Goal: Task Accomplishment & Management: Complete application form

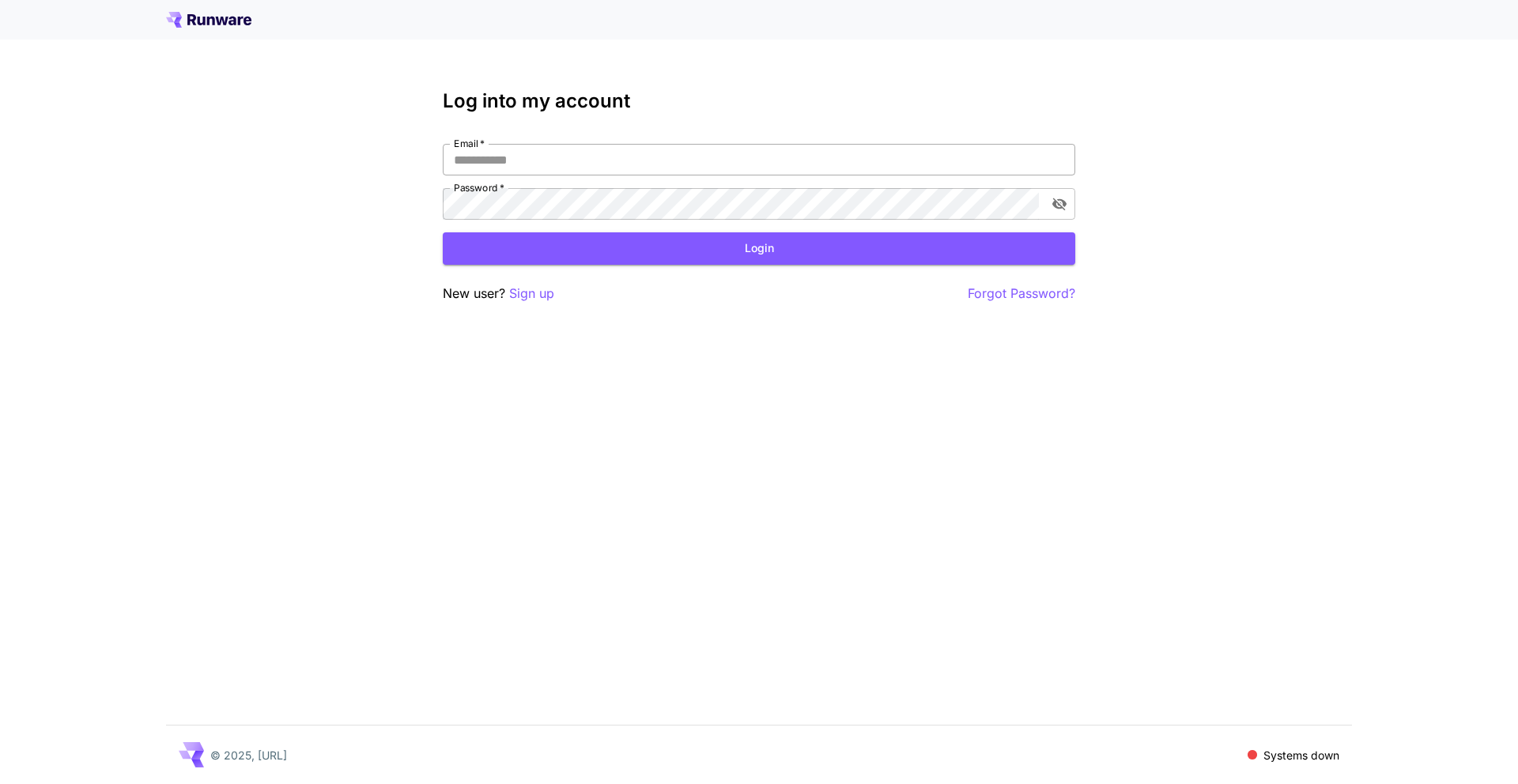
click at [686, 169] on input "Email   *" at bounding box center [759, 159] width 632 height 31
click at [537, 285] on p "Sign up" at bounding box center [532, 293] width 45 height 20
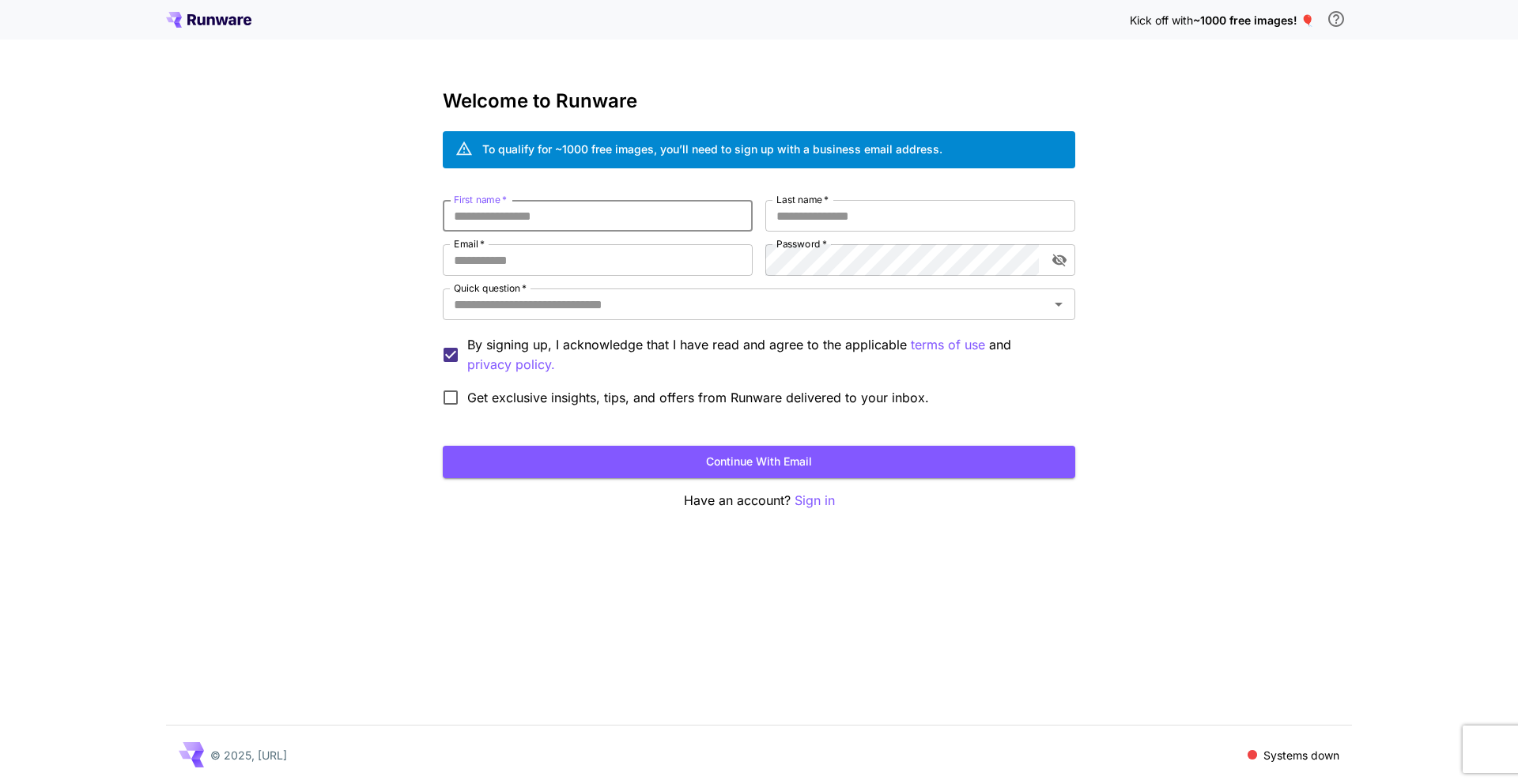
click at [520, 219] on input "First name   *" at bounding box center [597, 215] width 310 height 31
click at [806, 498] on p "Sign in" at bounding box center [815, 500] width 40 height 20
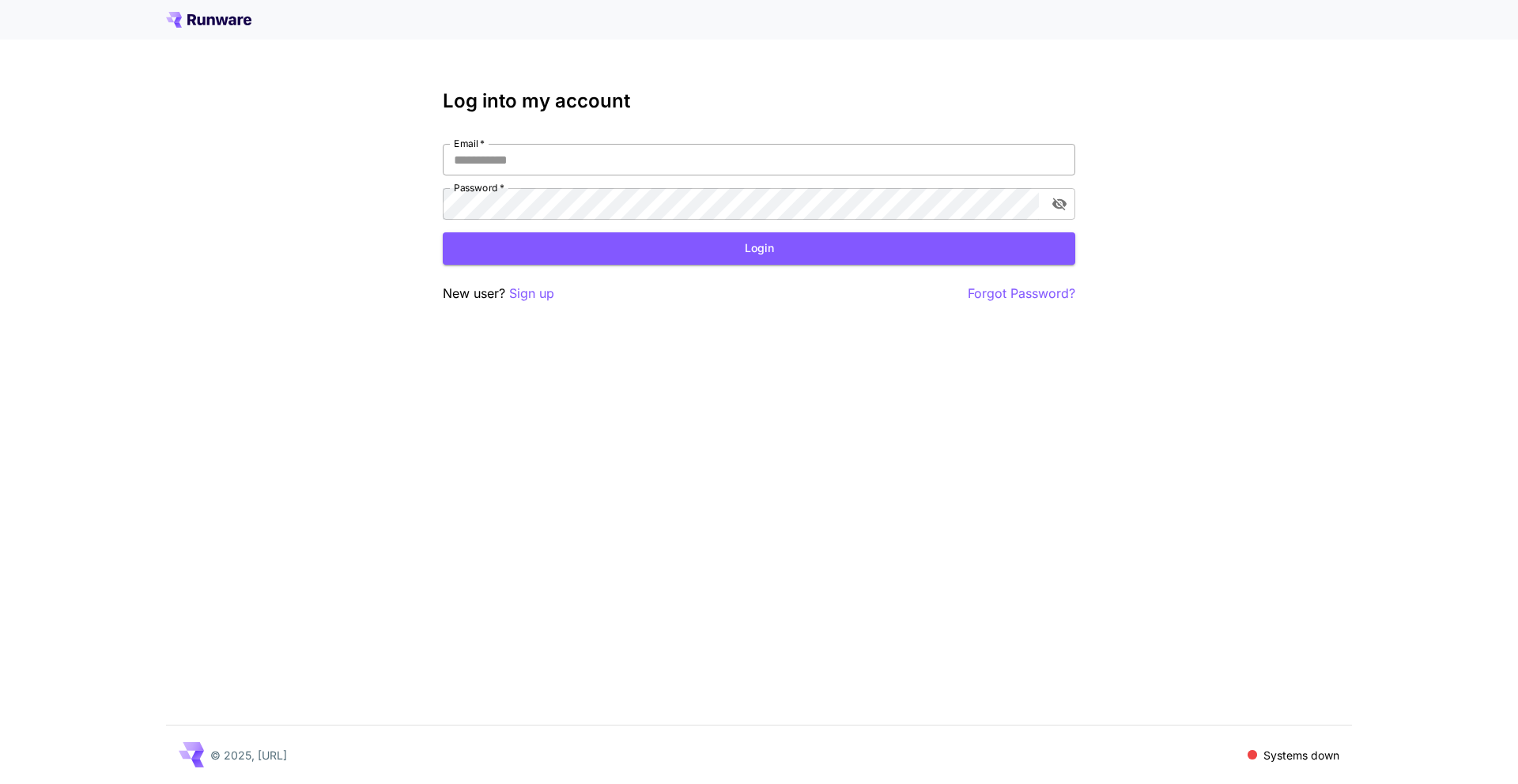
click at [653, 147] on input "Email   *" at bounding box center [759, 159] width 632 height 31
click at [510, 291] on p "Sign up" at bounding box center [532, 293] width 45 height 20
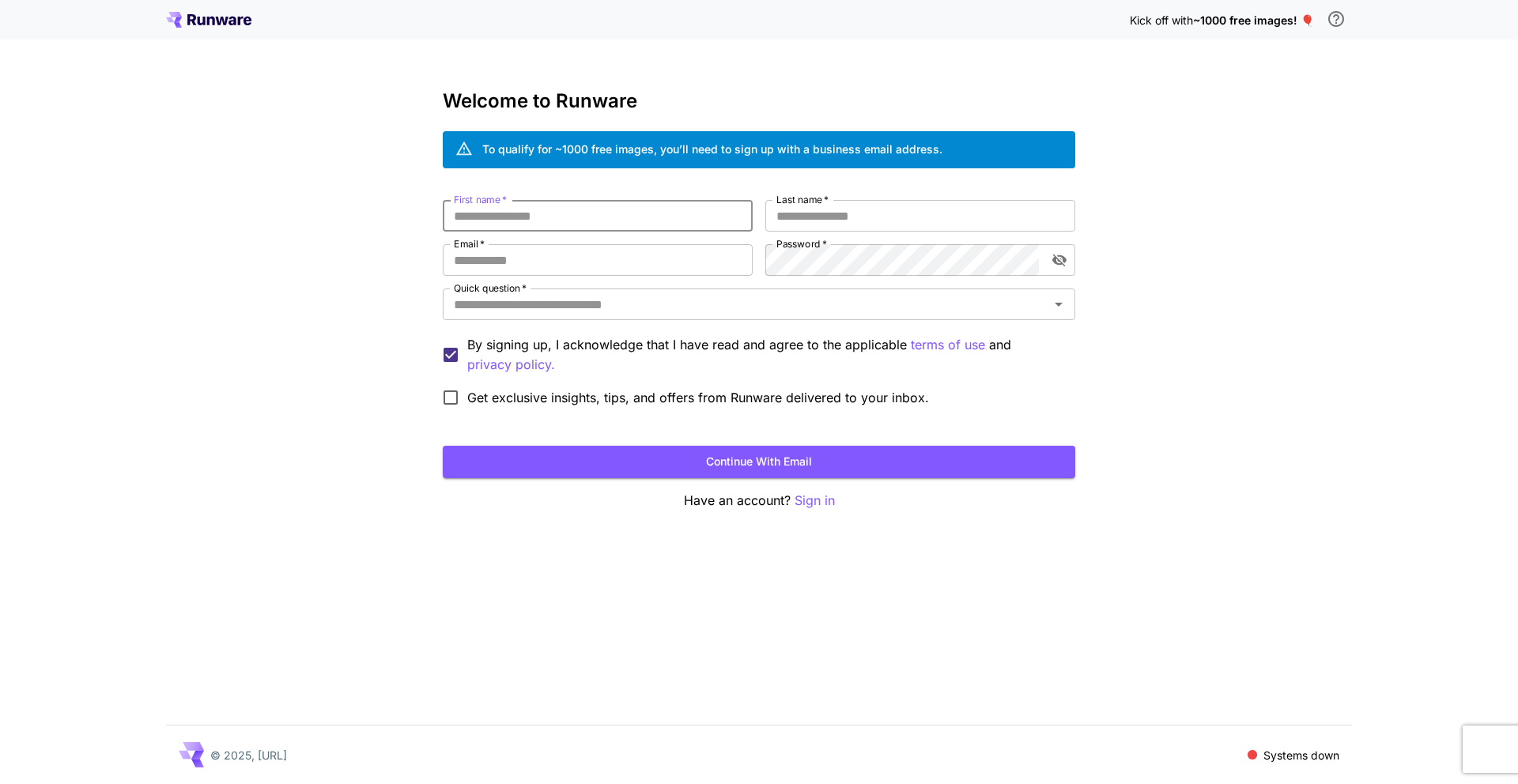
click at [538, 214] on input "First name   *" at bounding box center [597, 215] width 310 height 31
type input "****"
type input "******"
type input "**********"
click at [811, 290] on div "Quick question   *" at bounding box center [759, 304] width 632 height 31
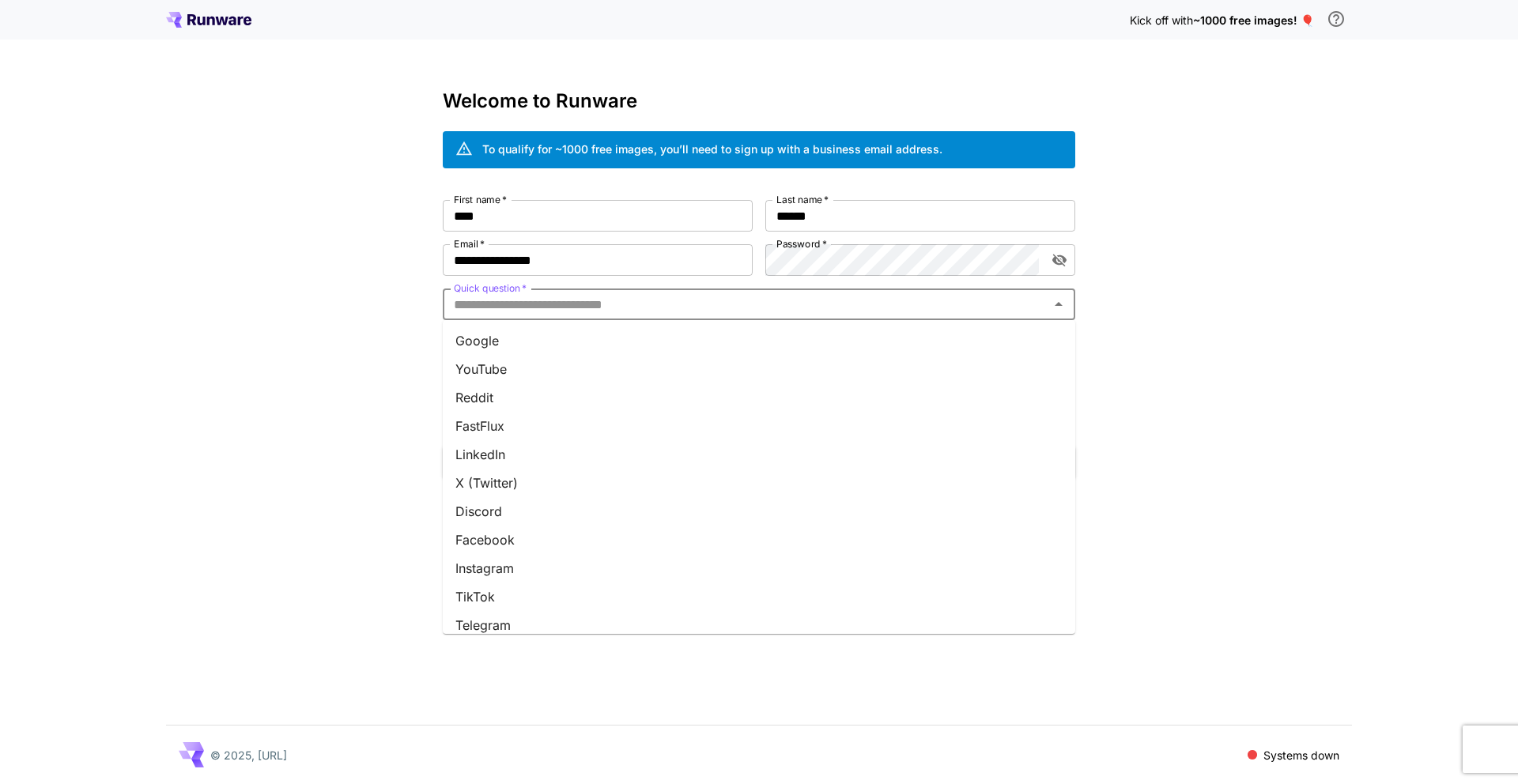
scroll to position [125, 0]
click at [503, 577] on li "Team invite" at bounding box center [759, 584] width 632 height 28
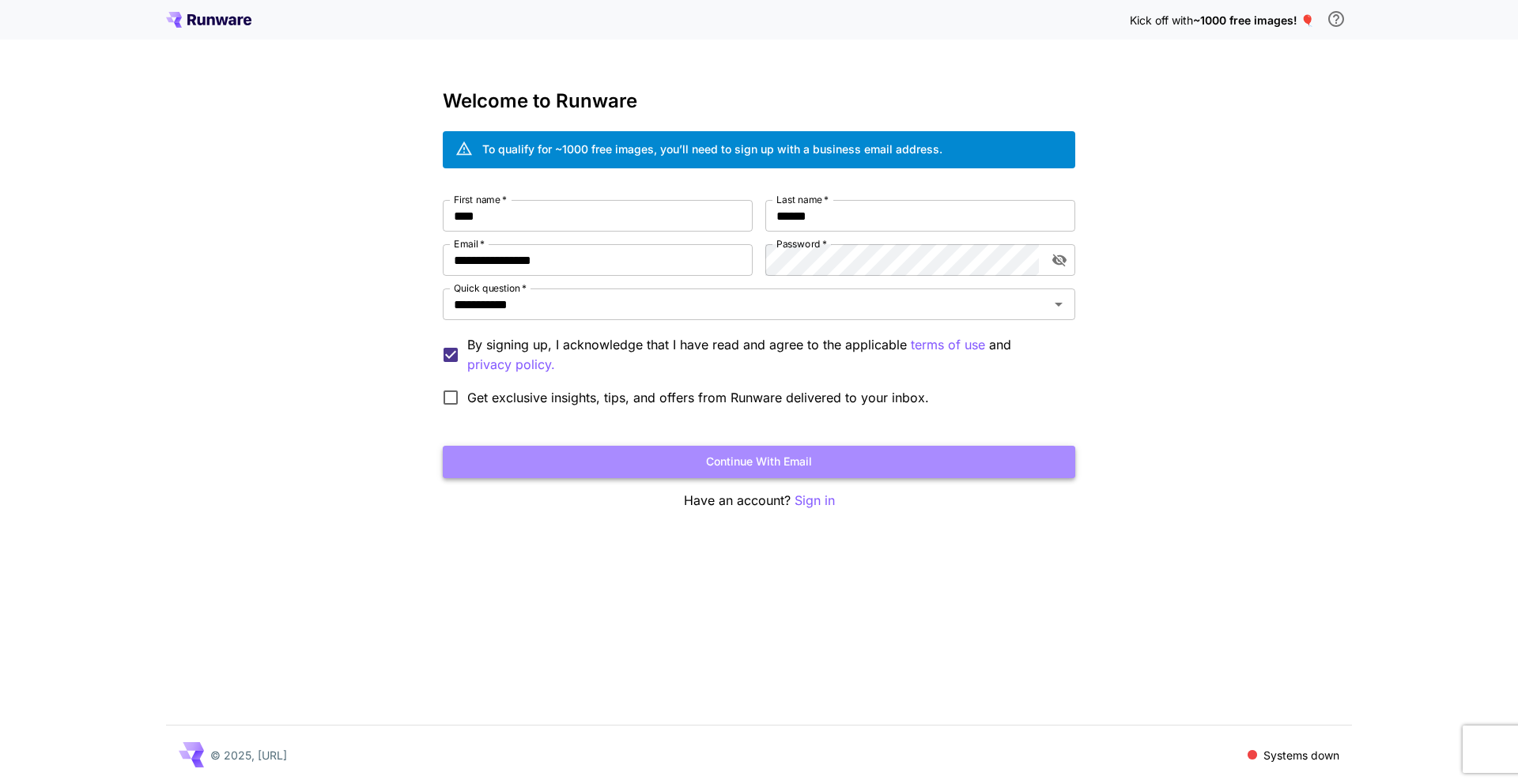
click at [700, 458] on button "Continue with email" at bounding box center [759, 462] width 632 height 32
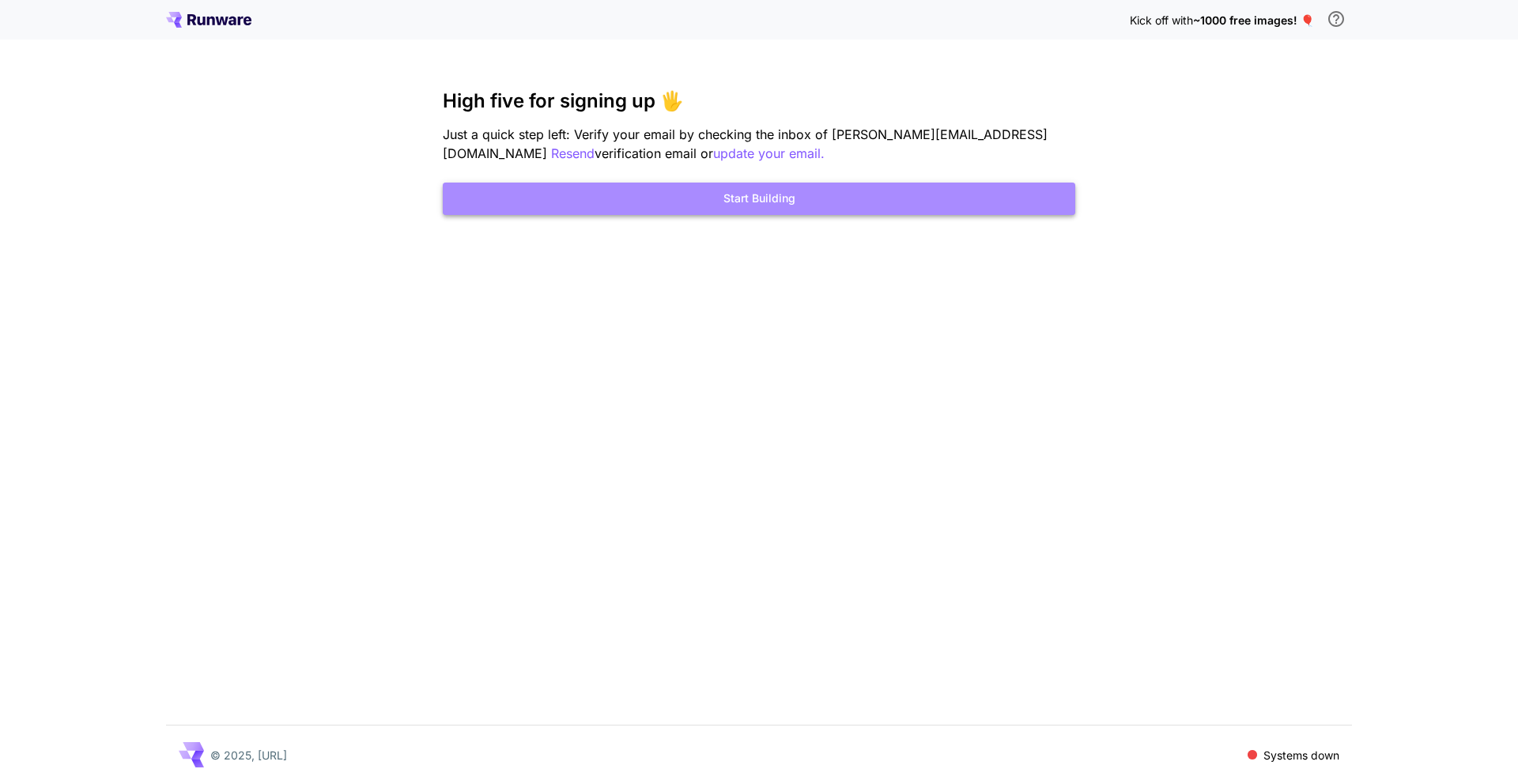
click at [748, 209] on button "Start Building" at bounding box center [759, 199] width 632 height 32
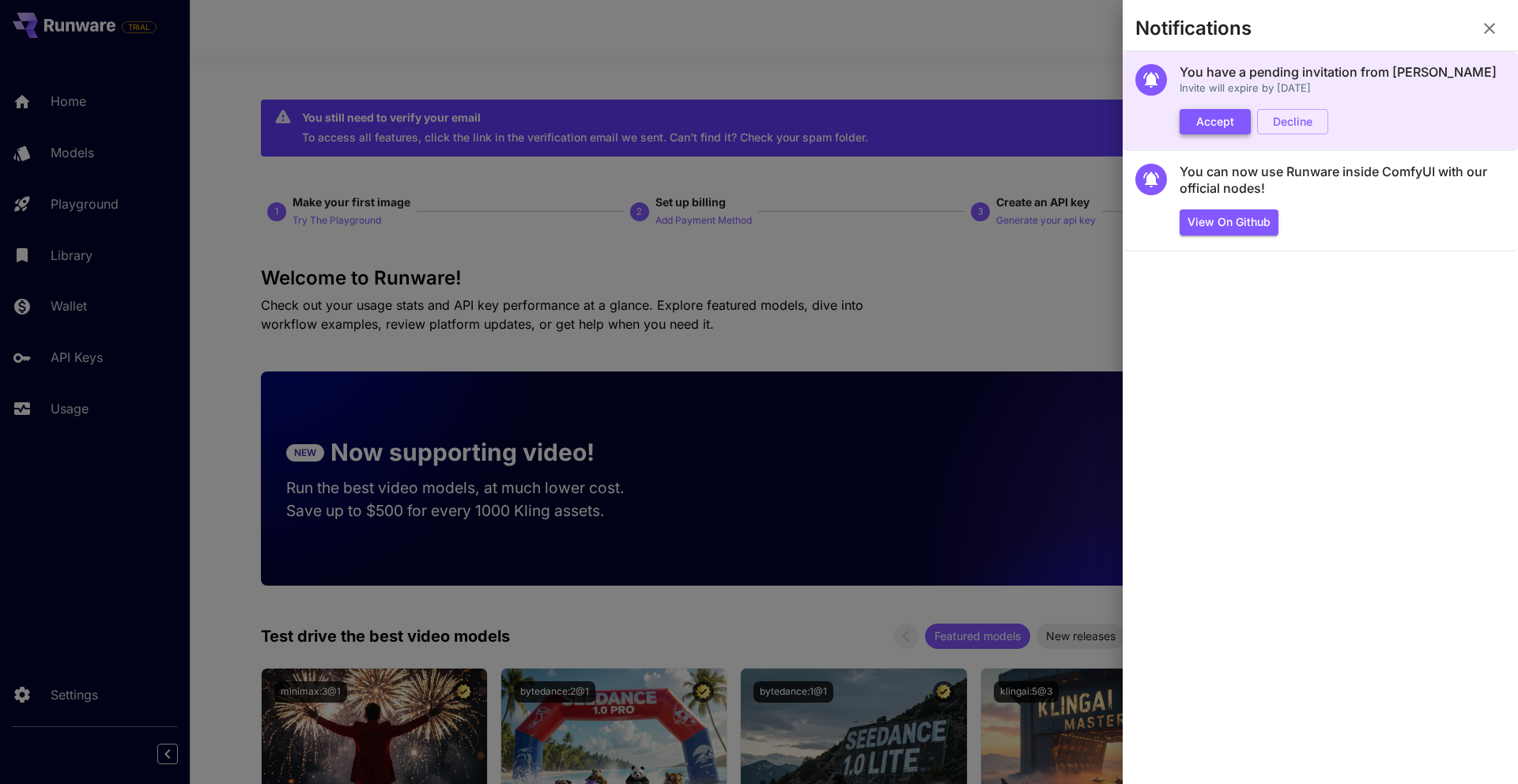
click at [1206, 130] on button "Accept" at bounding box center [1215, 122] width 71 height 26
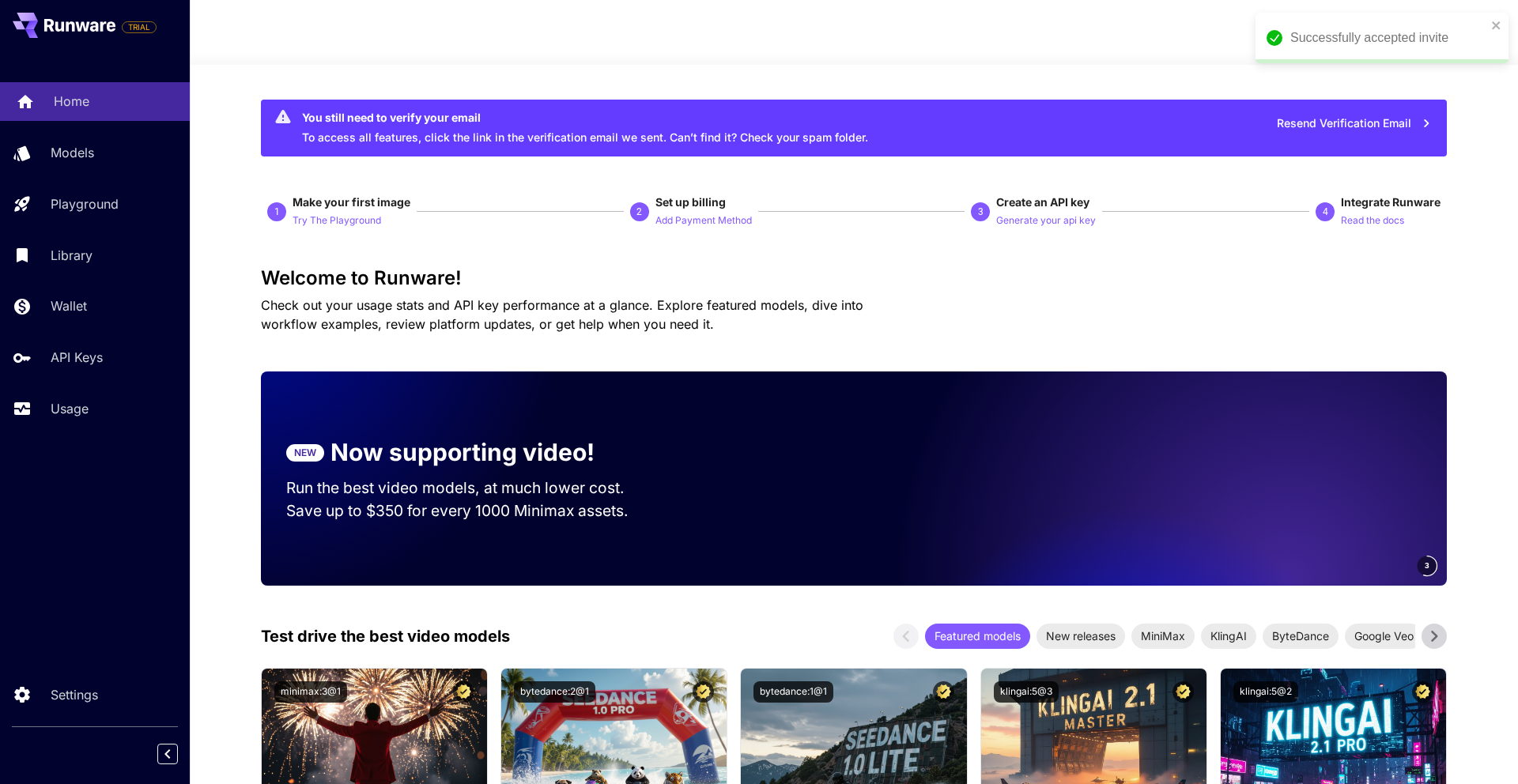
click at [103, 113] on link "Home" at bounding box center [95, 101] width 190 height 39
click at [91, 148] on p "Models" at bounding box center [76, 153] width 43 height 19
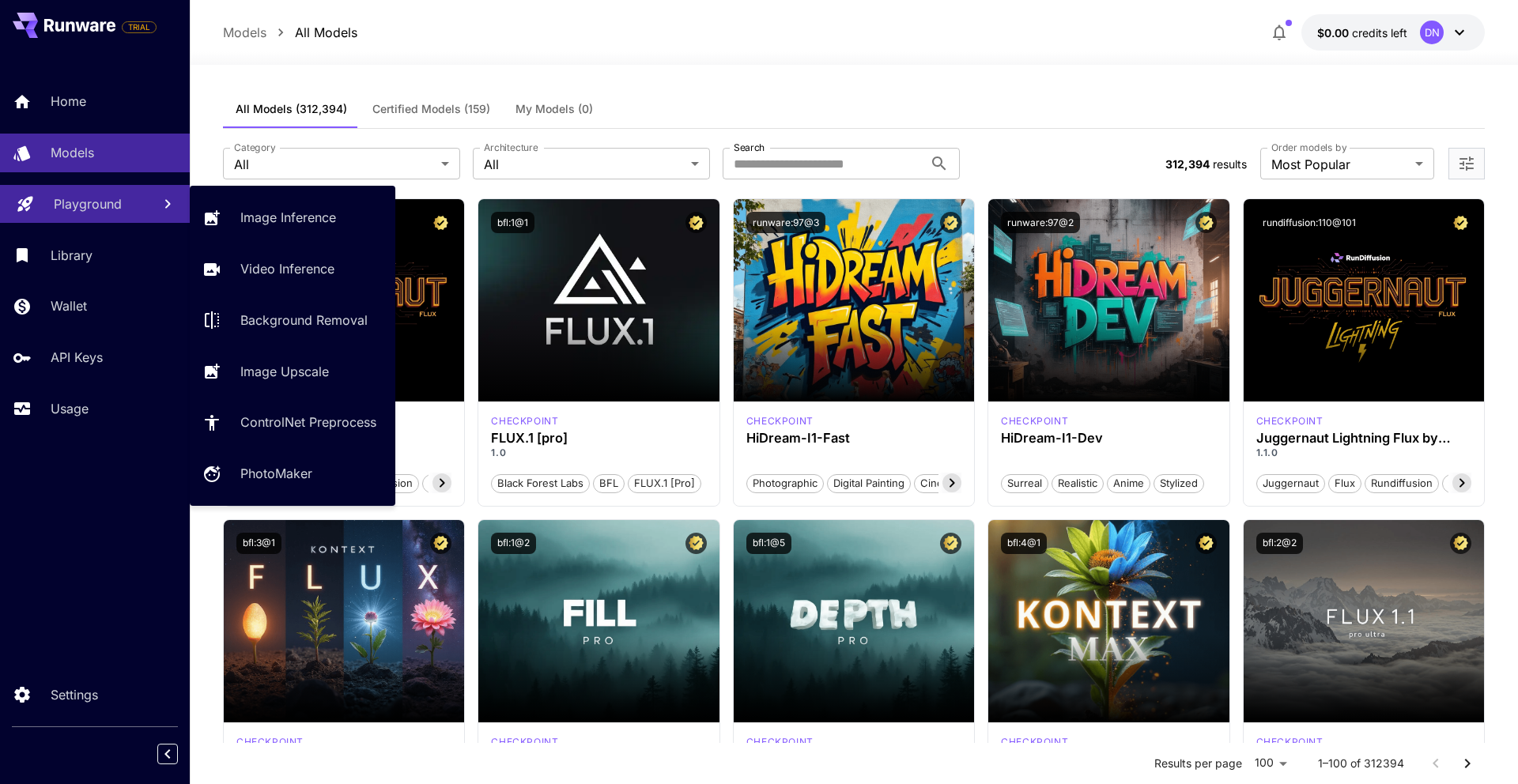
click at [68, 198] on p "Playground" at bounding box center [88, 204] width 68 height 19
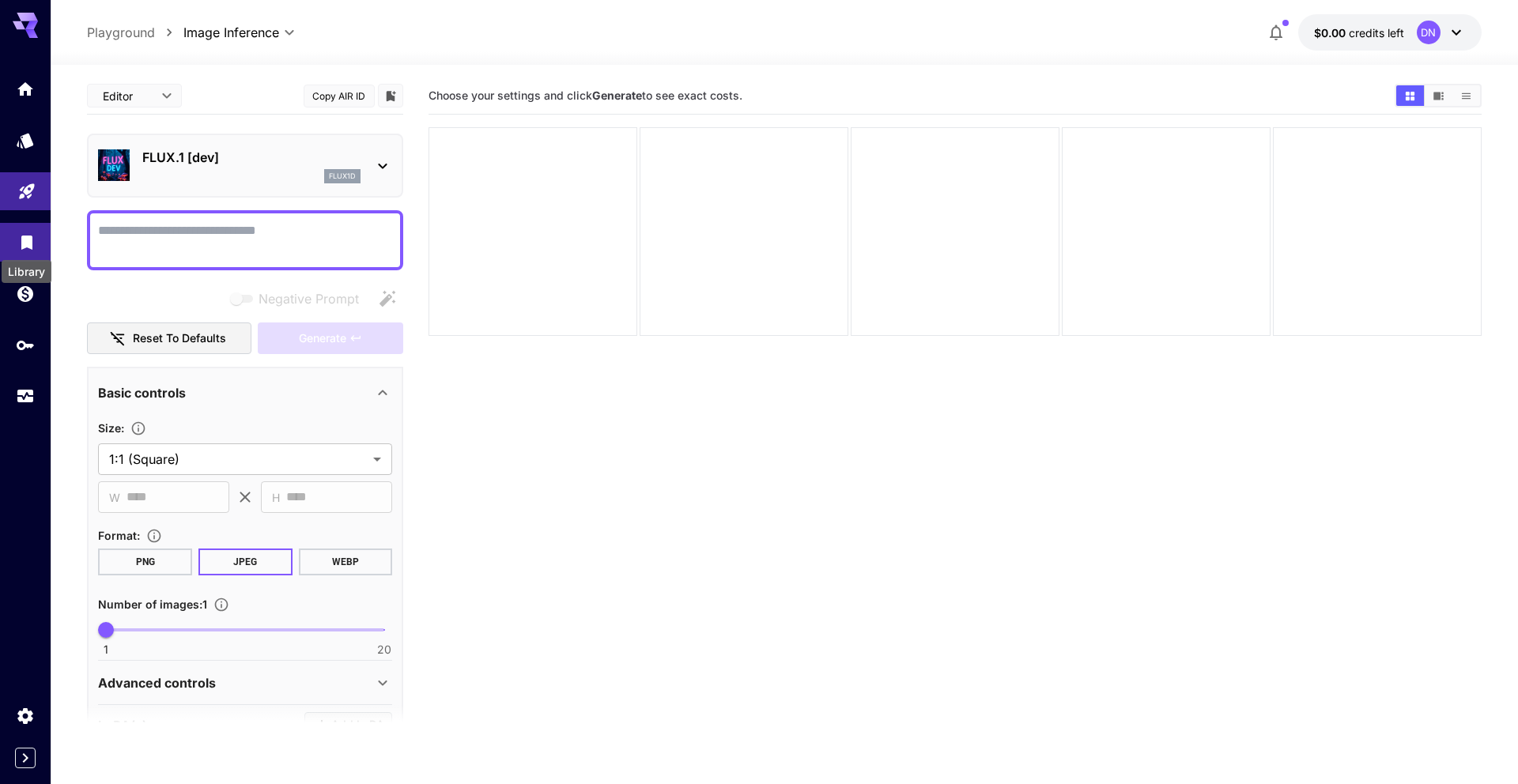
click at [29, 239] on icon "Library" at bounding box center [27, 240] width 11 height 14
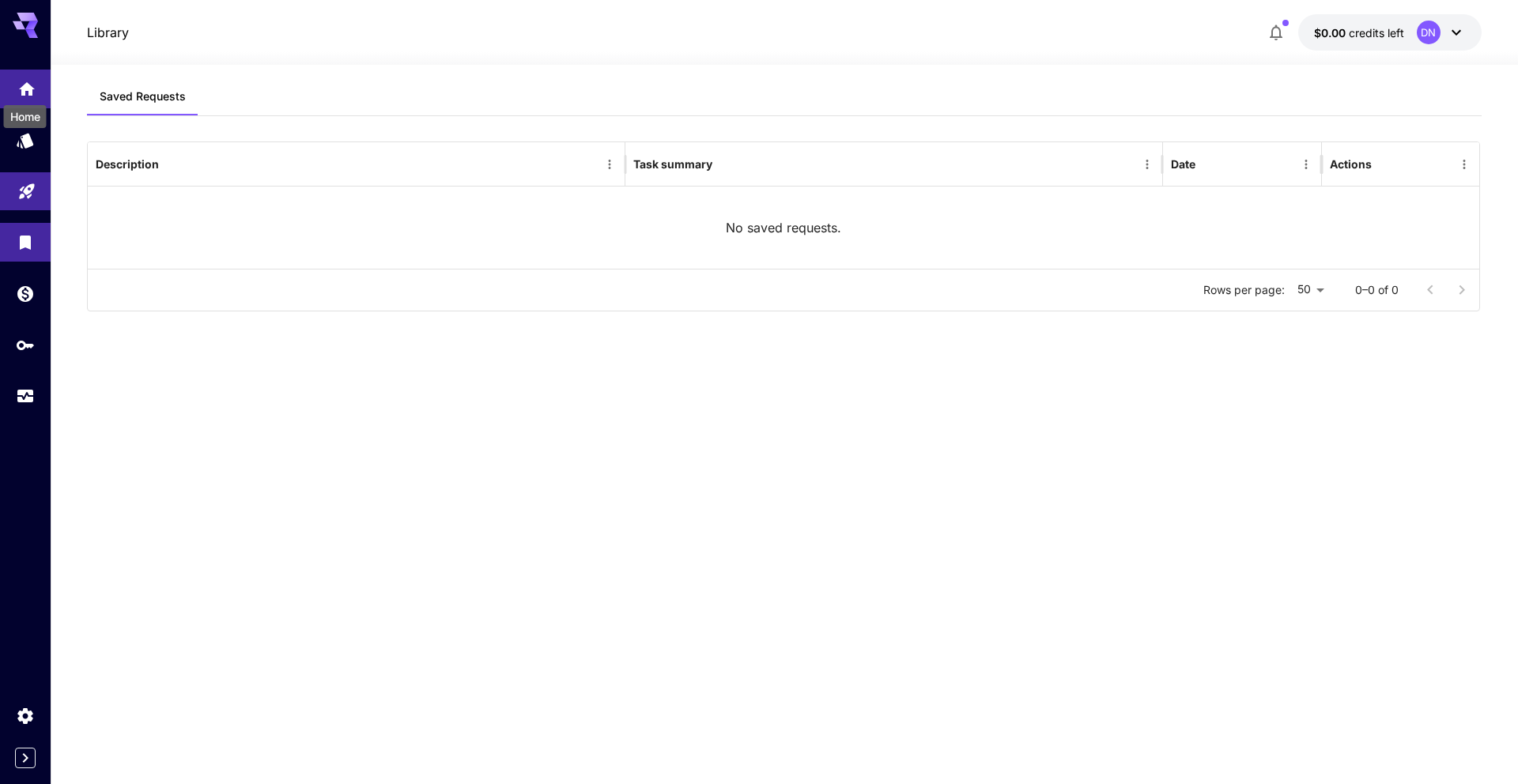
click at [29, 86] on icon "Home" at bounding box center [27, 84] width 16 height 14
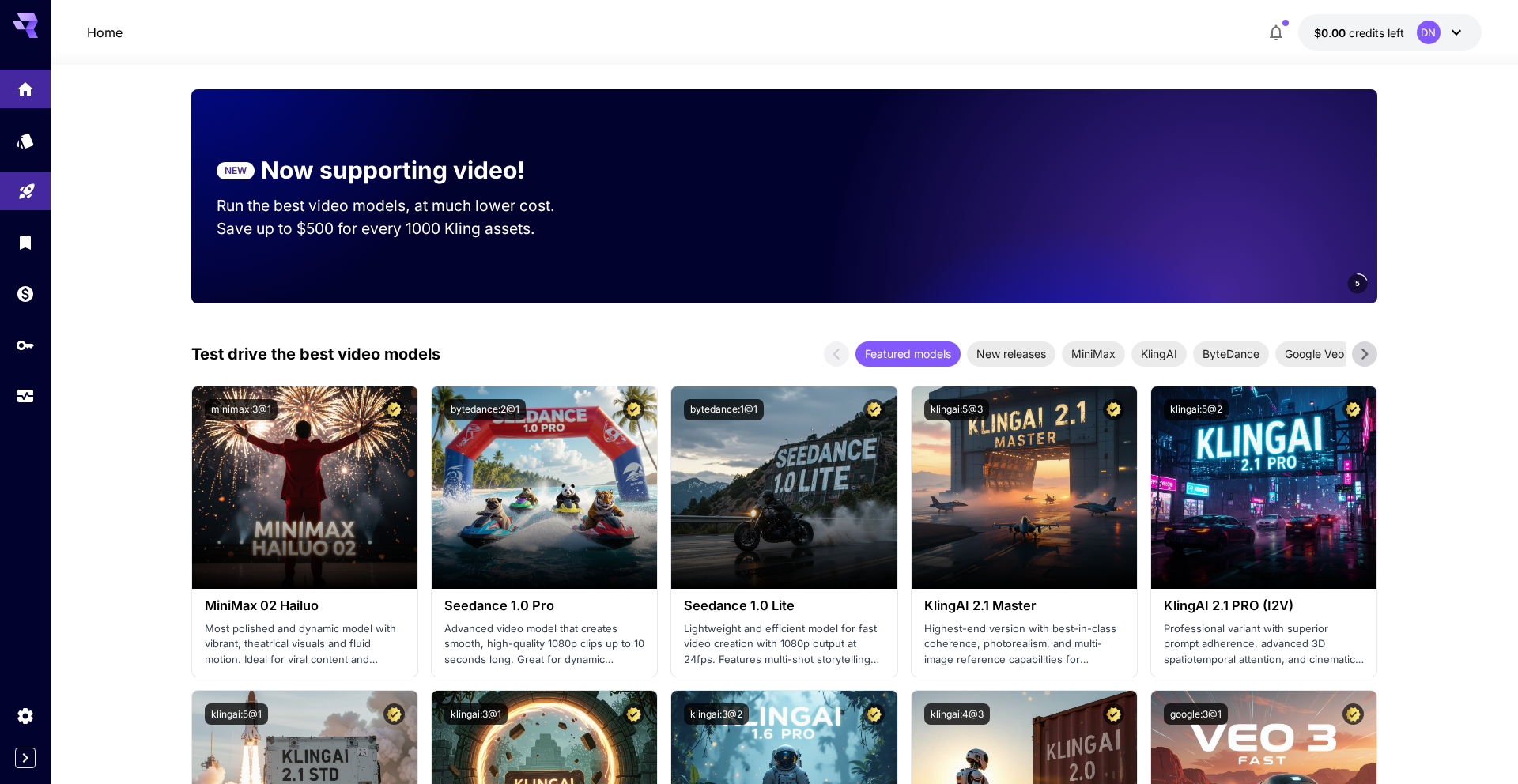
scroll to position [343, 0]
